Goal: Task Accomplishment & Management: Manage account settings

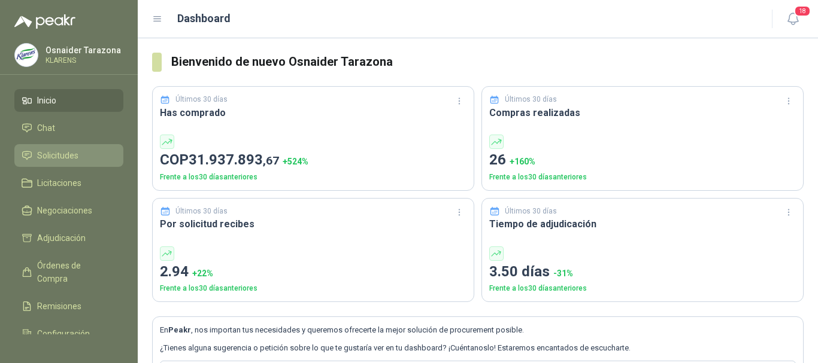
click at [68, 155] on span "Solicitudes" at bounding box center [57, 155] width 41 height 13
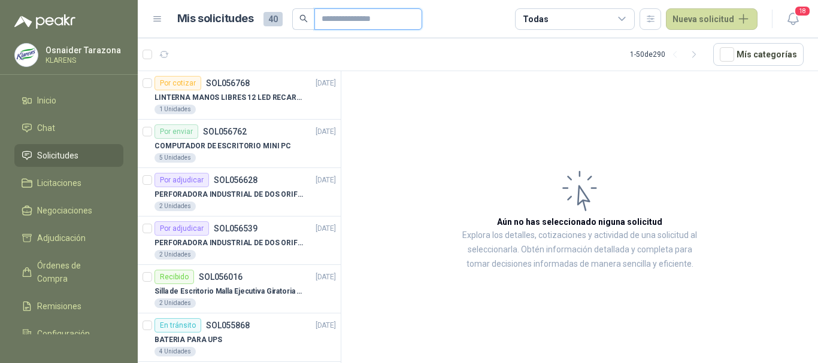
click at [356, 21] on input "text" at bounding box center [364, 19] width 84 height 20
type input "*"
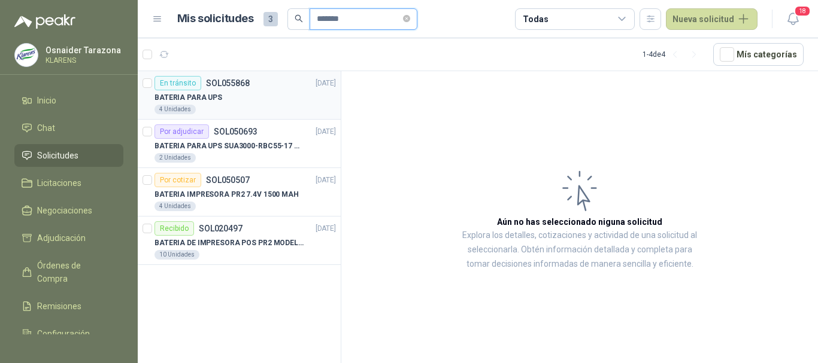
type input "*******"
click at [252, 95] on div "BATERIA PARA UPS" at bounding box center [244, 97] width 181 height 14
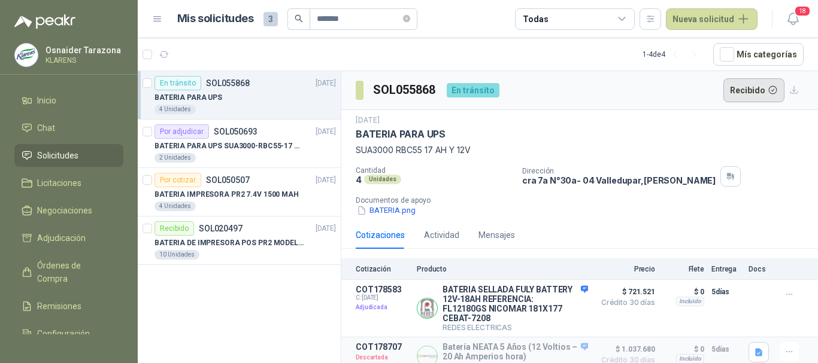
click at [740, 91] on button "Recibido" at bounding box center [754, 90] width 62 height 24
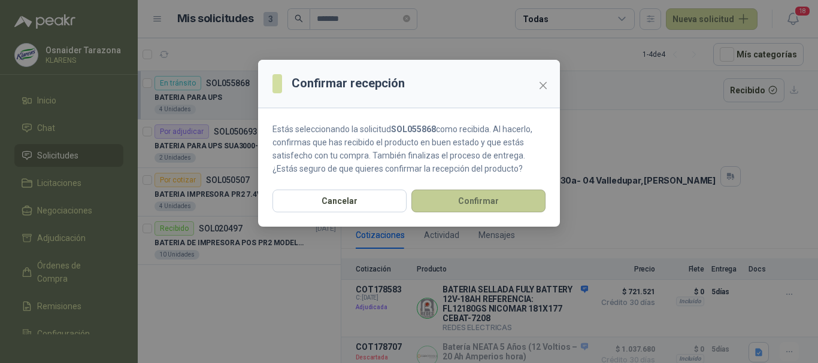
click at [465, 199] on button "Confirmar" at bounding box center [478, 201] width 134 height 23
